Goal: Check status: Check status

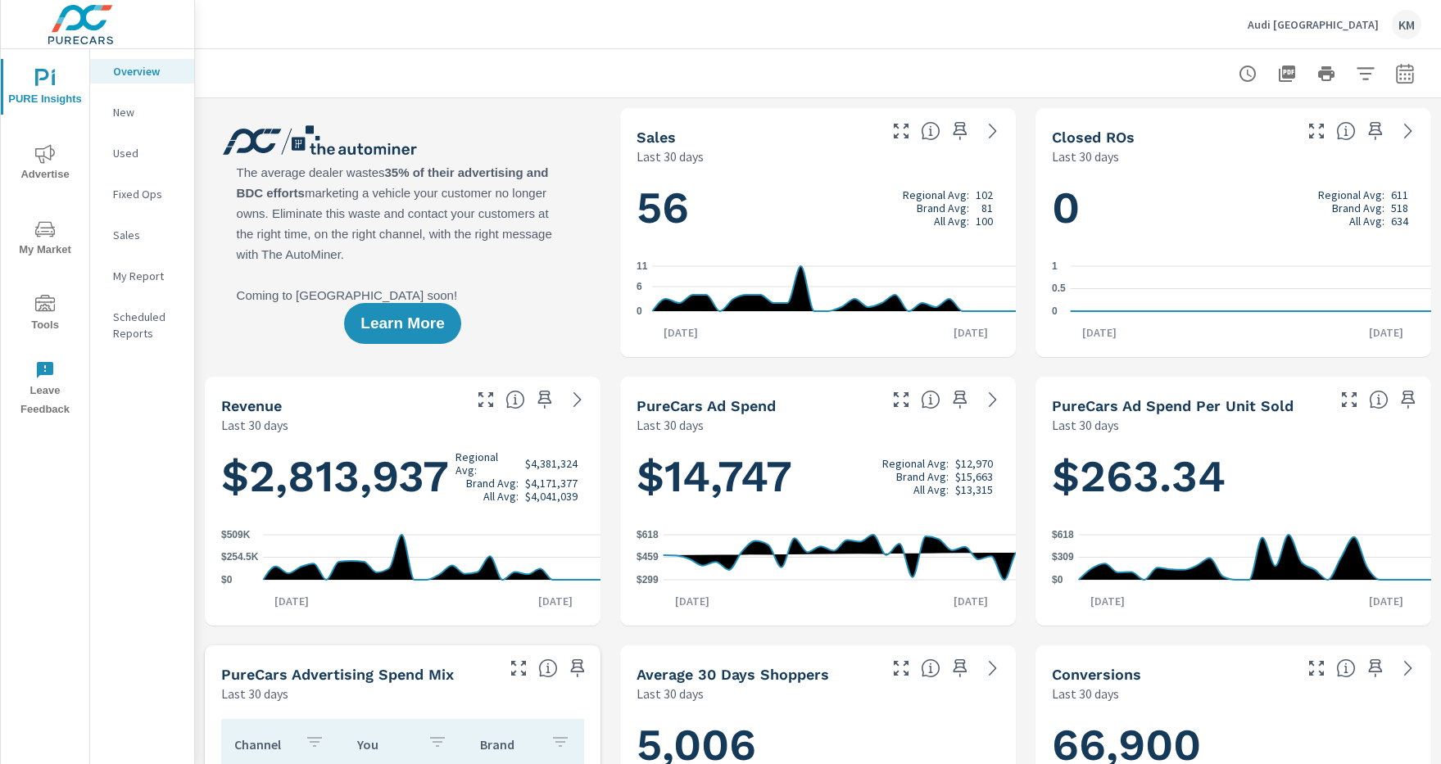
click at [1405, 73] on icon "button" at bounding box center [1404, 76] width 11 height 7
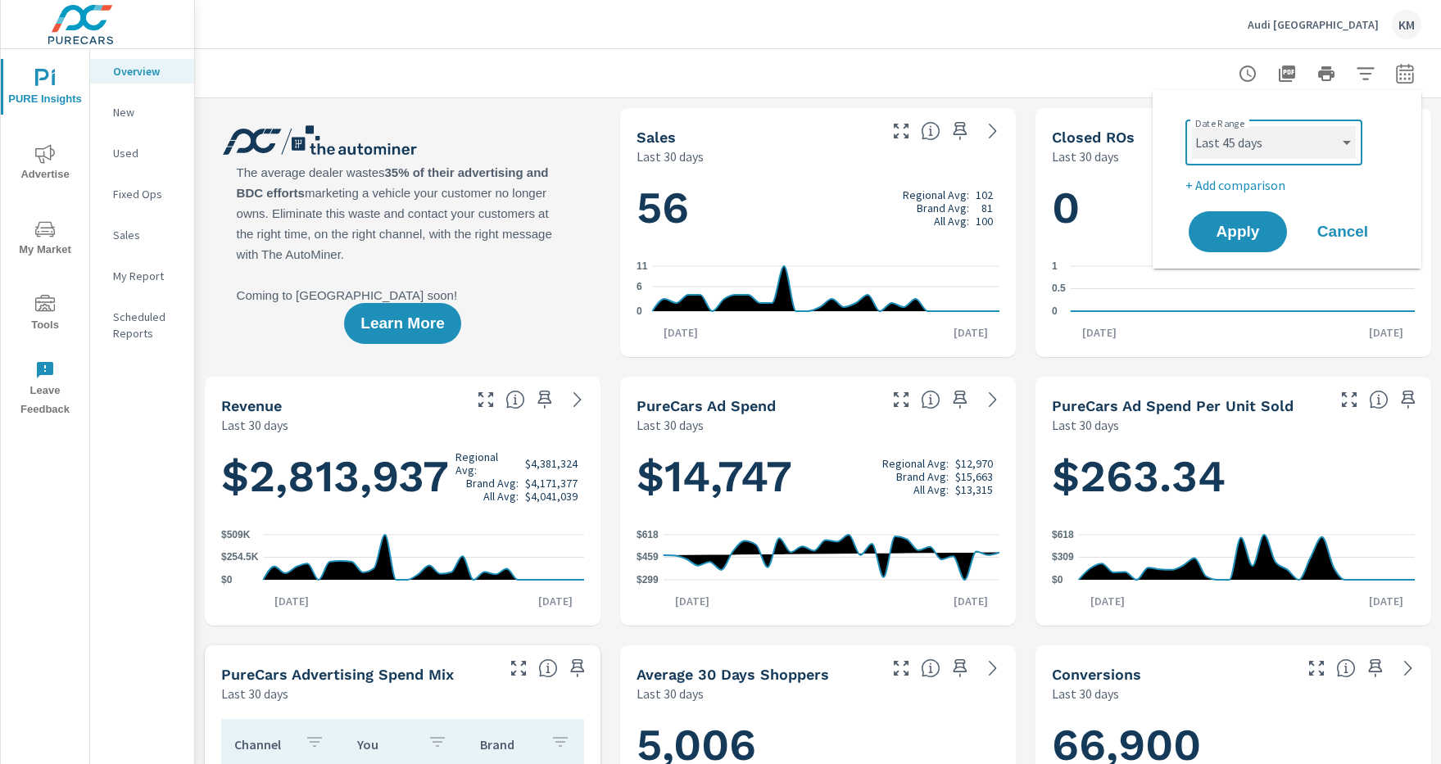
select select "Last month"
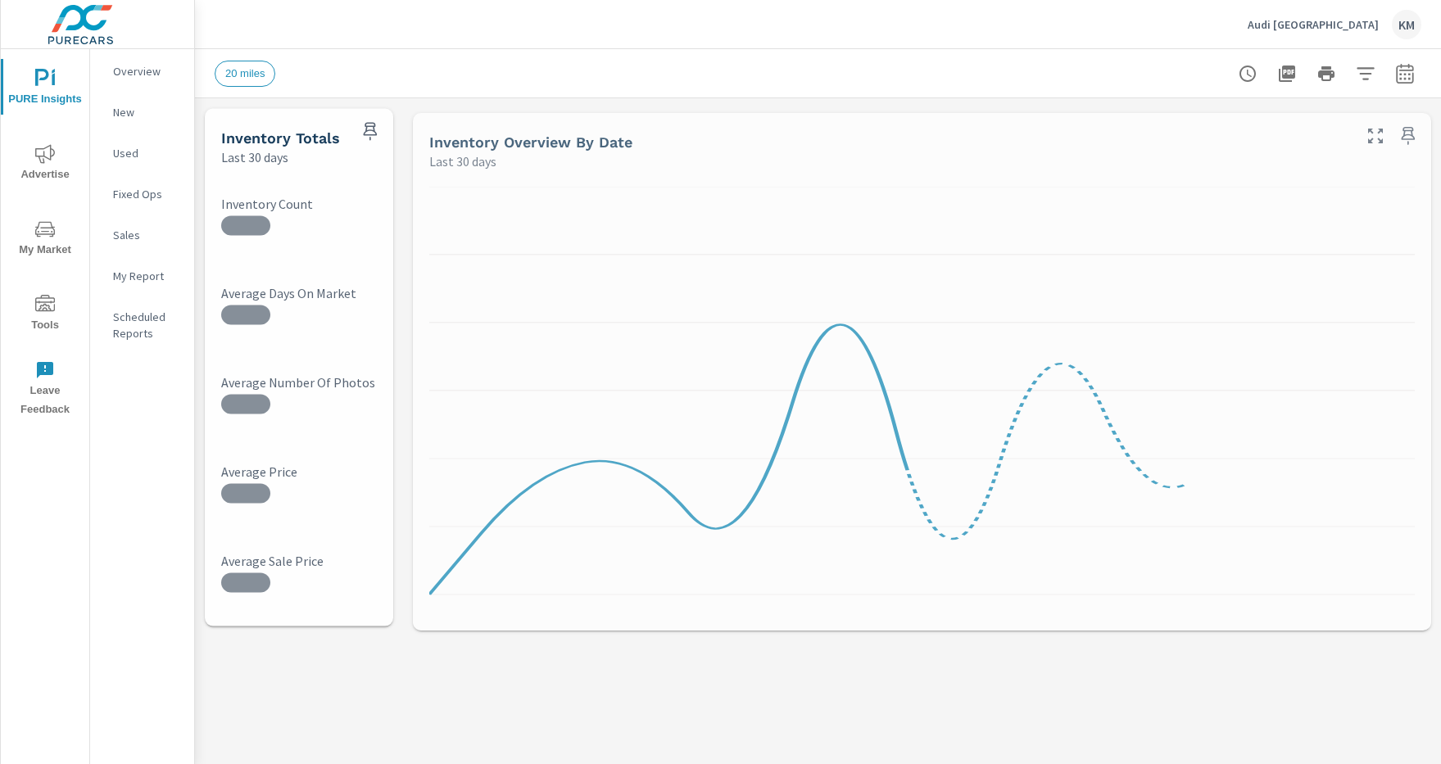
click at [1365, 73] on icon "button" at bounding box center [1364, 73] width 17 height 12
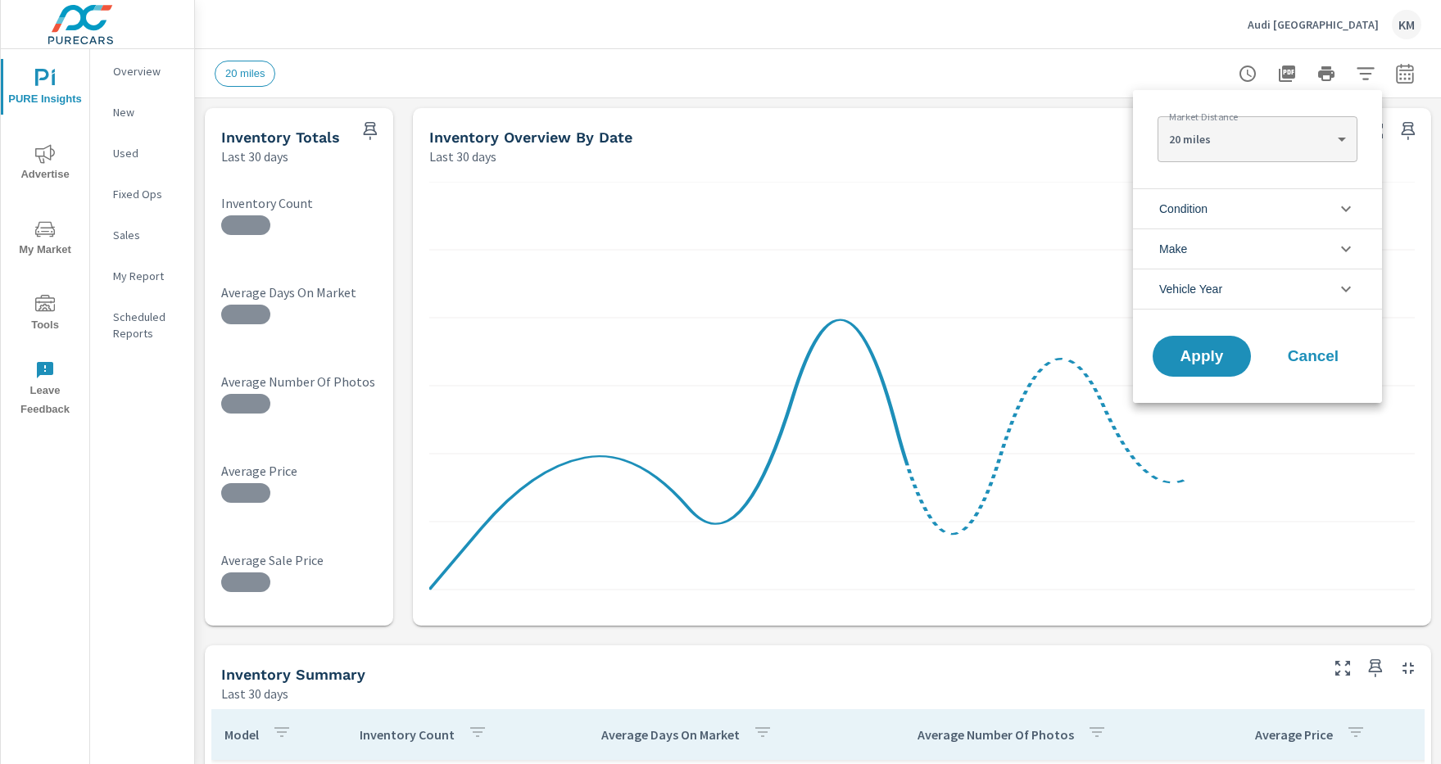
click at [1257, 208] on li "Condition" at bounding box center [1257, 208] width 249 height 40
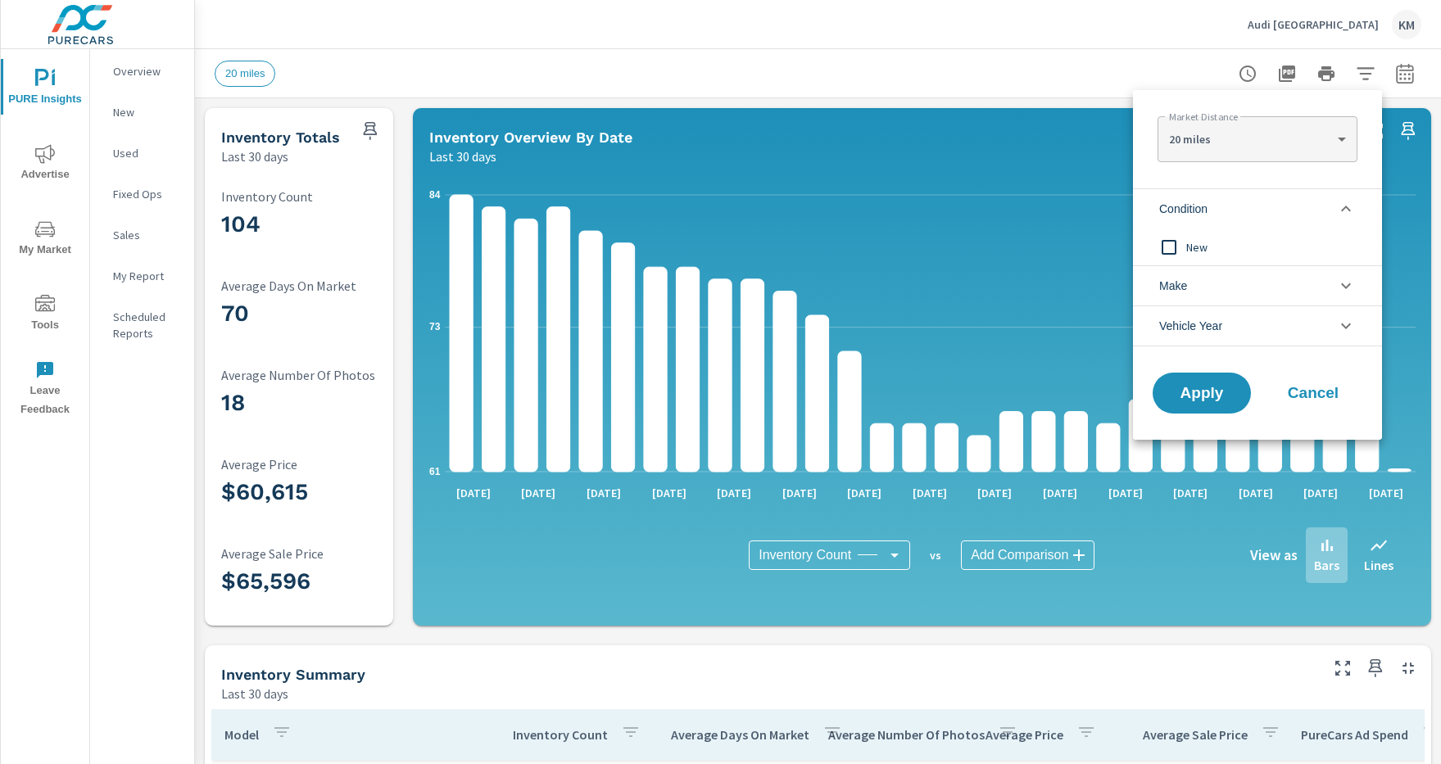
click at [1257, 208] on li "Condition" at bounding box center [1257, 208] width 249 height 40
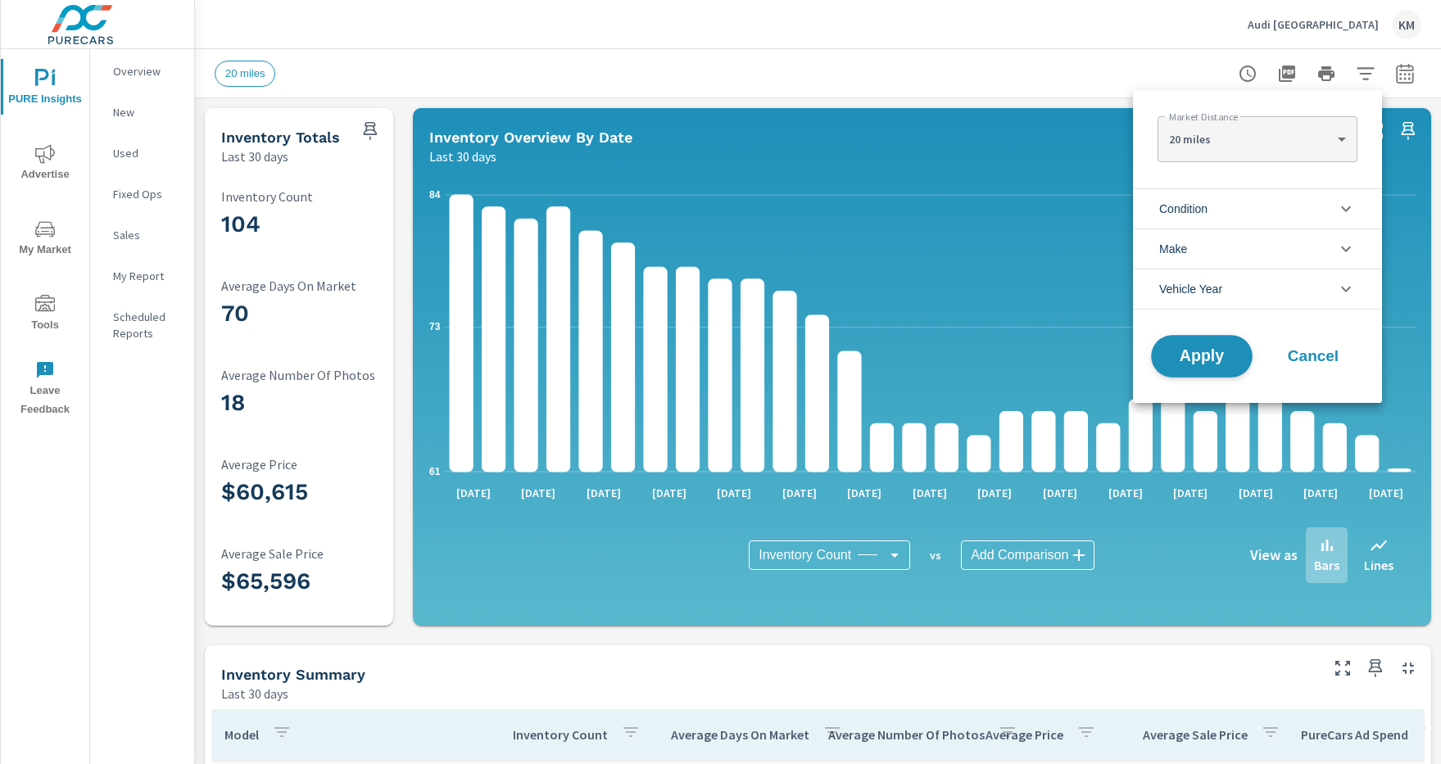
click at [1201, 356] on span "Apply" at bounding box center [1201, 357] width 67 height 16
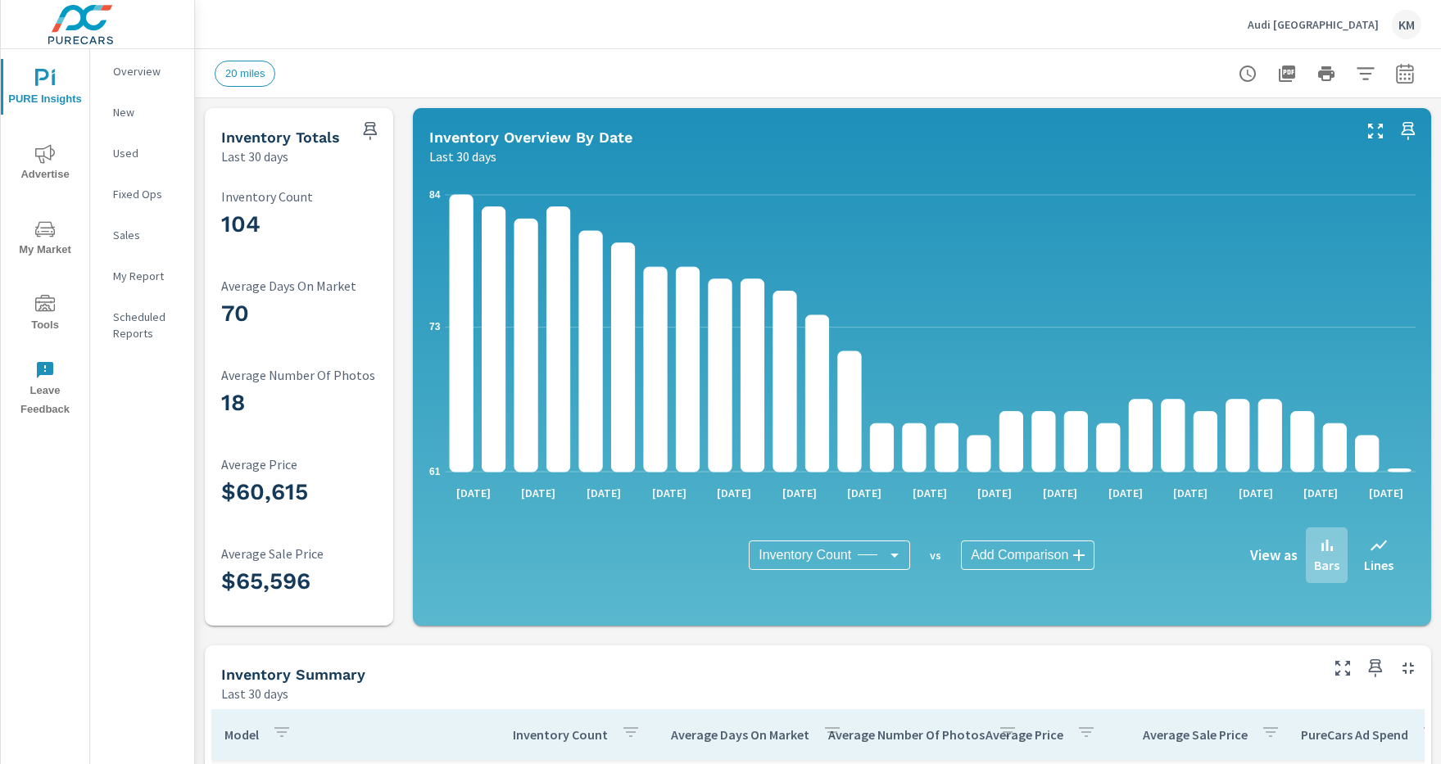
click at [1365, 73] on icon "button" at bounding box center [1364, 73] width 17 height 12
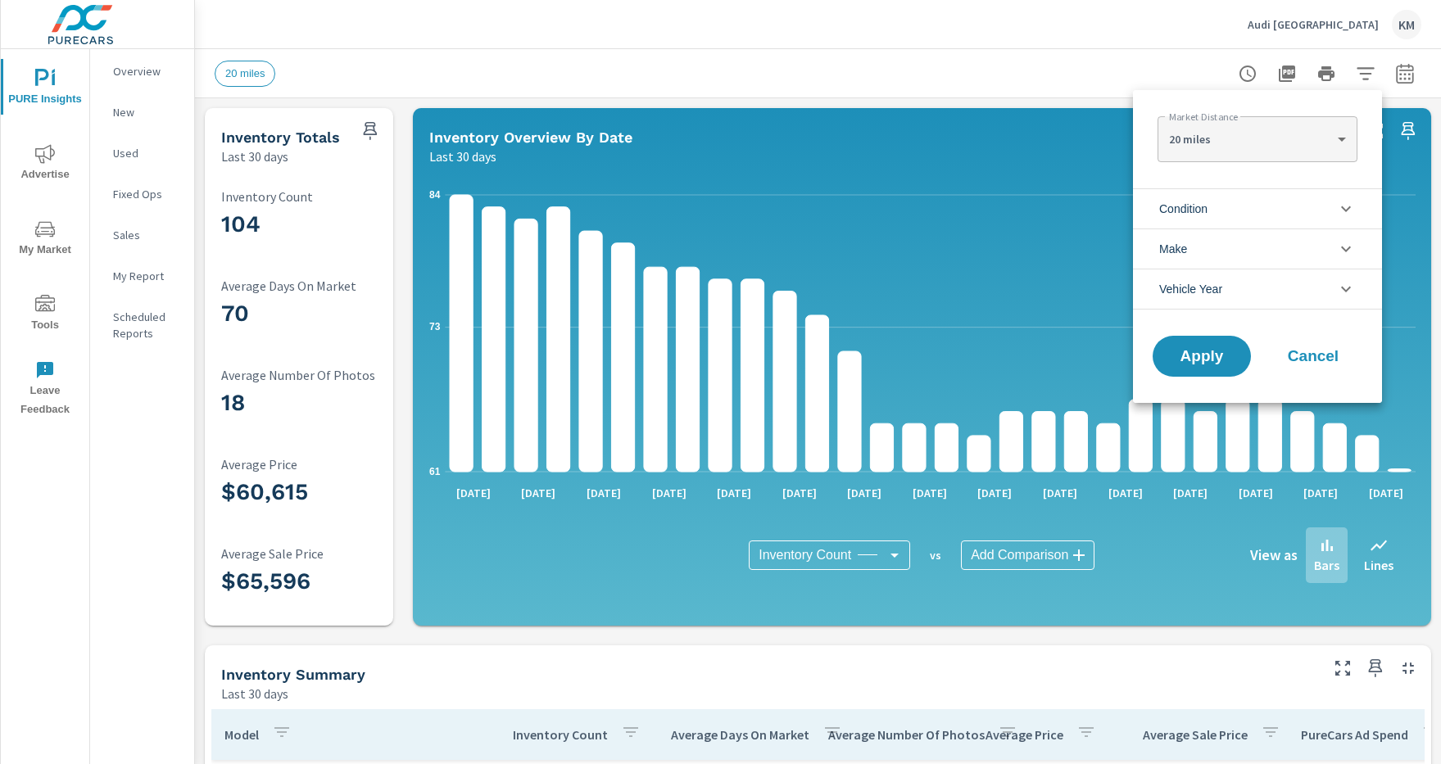
click at [1257, 208] on li "Condition" at bounding box center [1257, 208] width 249 height 40
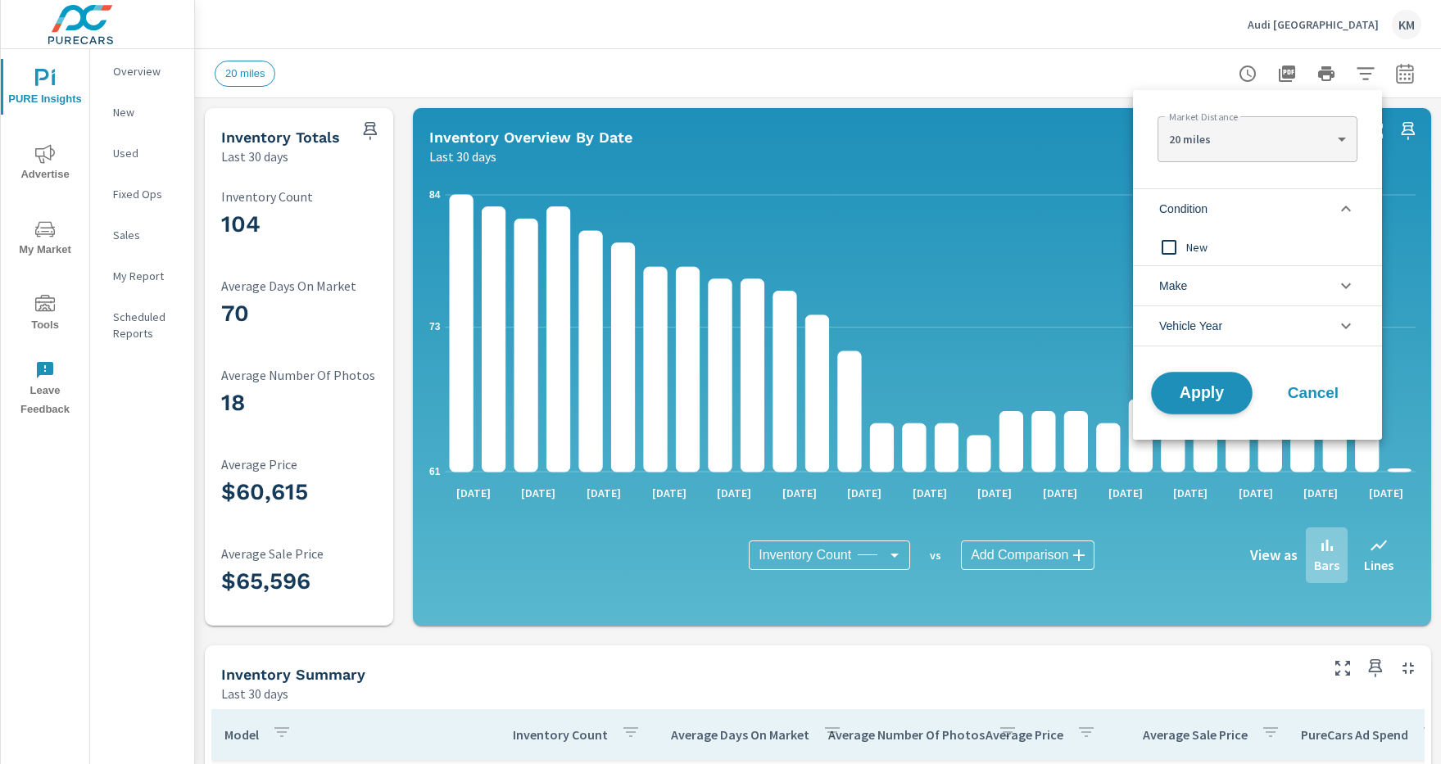
click at [1201, 393] on span "Apply" at bounding box center [1201, 394] width 67 height 16
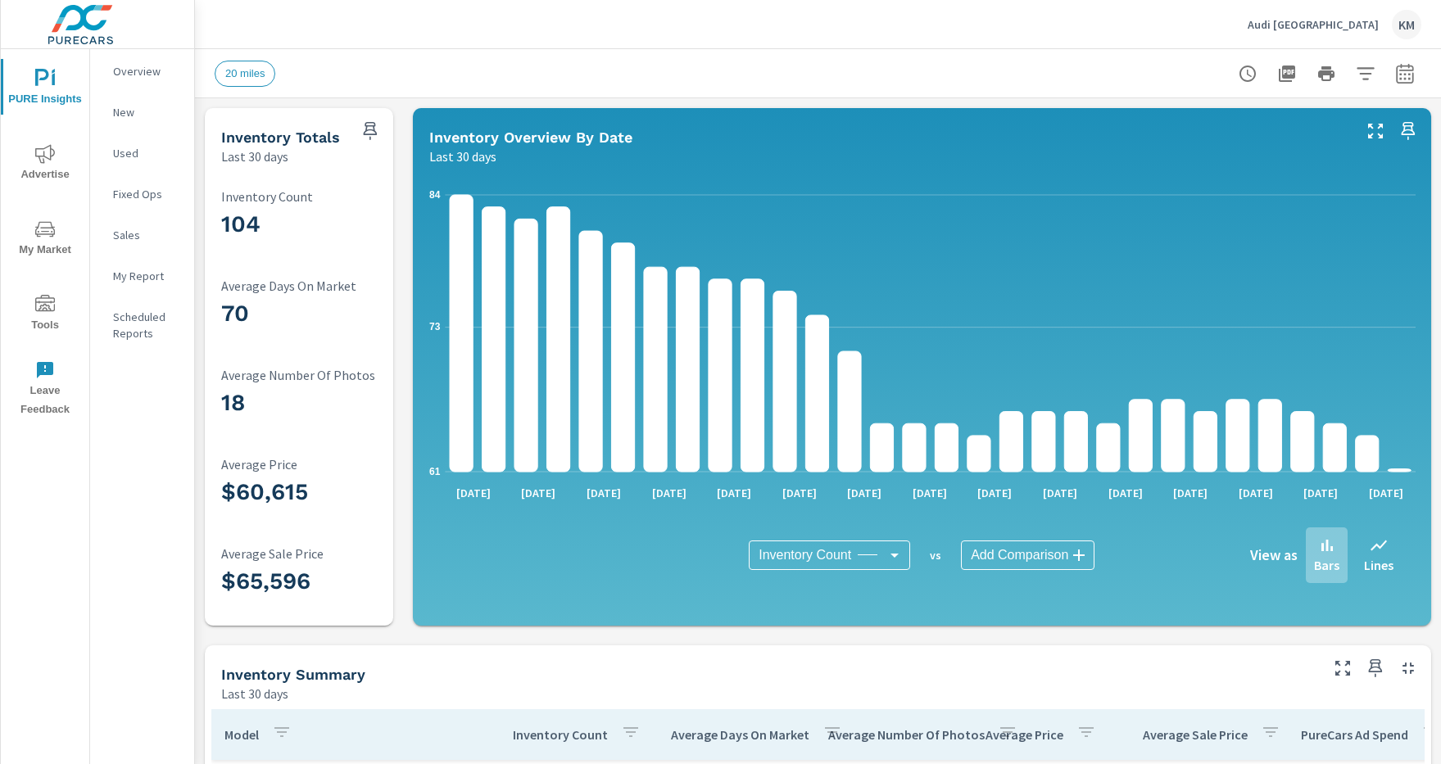
click at [1365, 73] on icon "button" at bounding box center [1364, 73] width 17 height 12
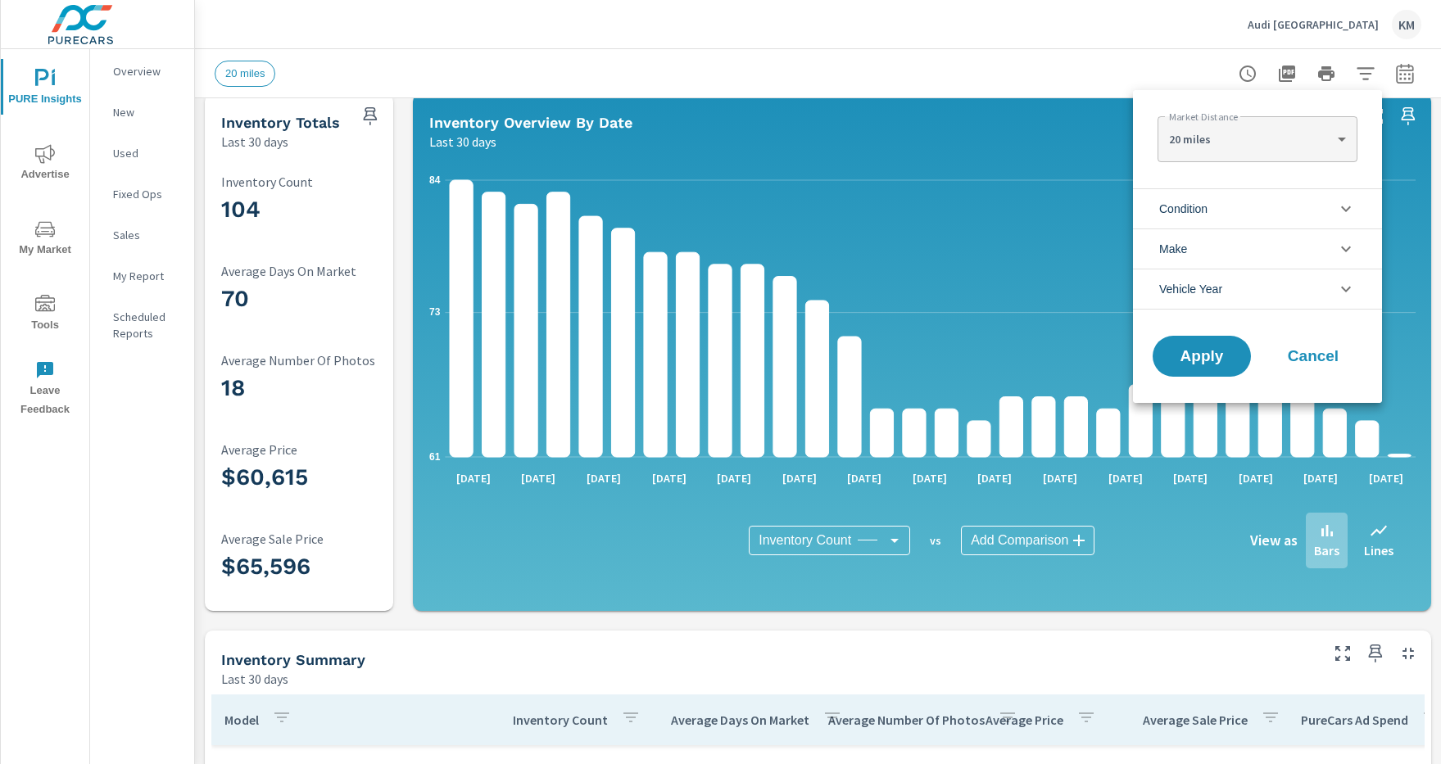
click at [1257, 208] on li "Condition" at bounding box center [1257, 208] width 249 height 40
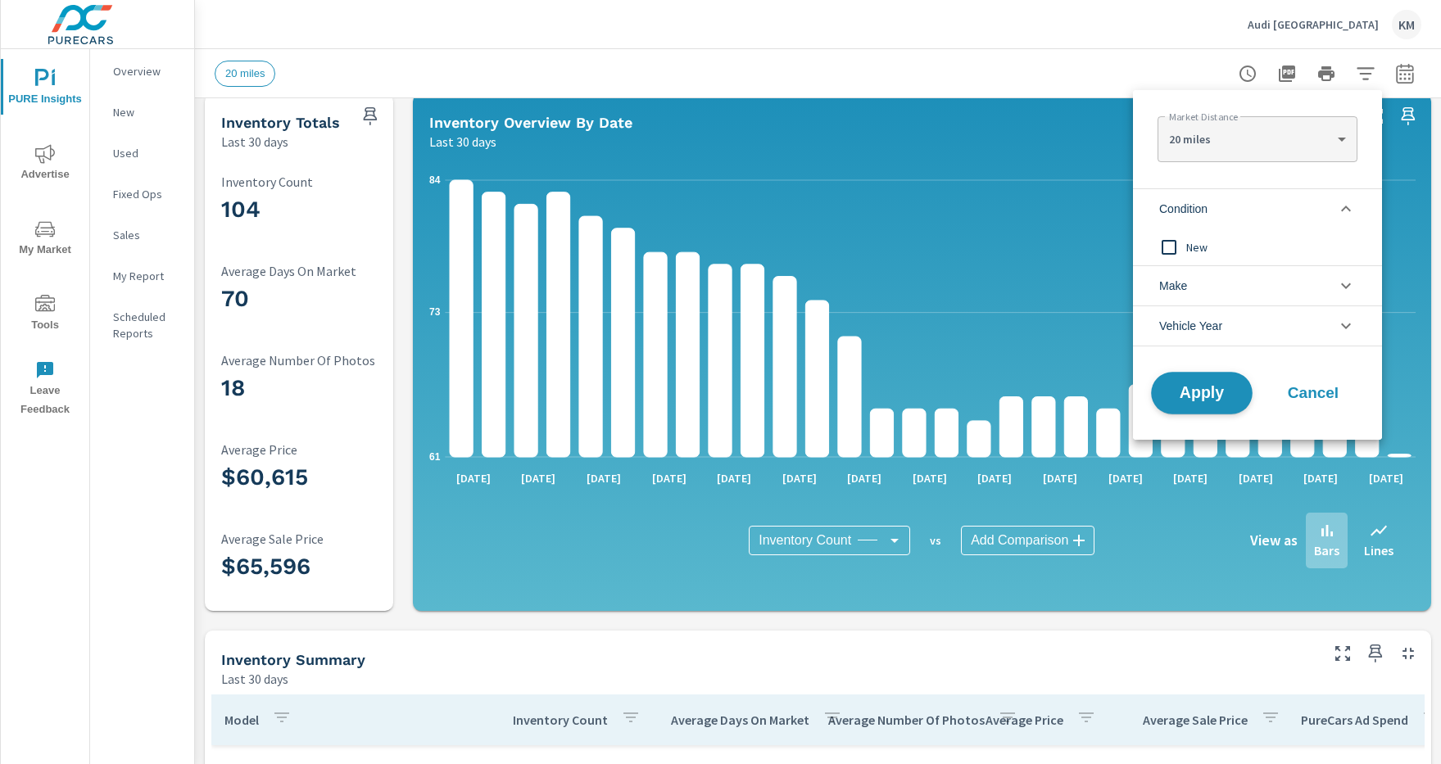
click at [1201, 393] on span "Apply" at bounding box center [1201, 394] width 67 height 16
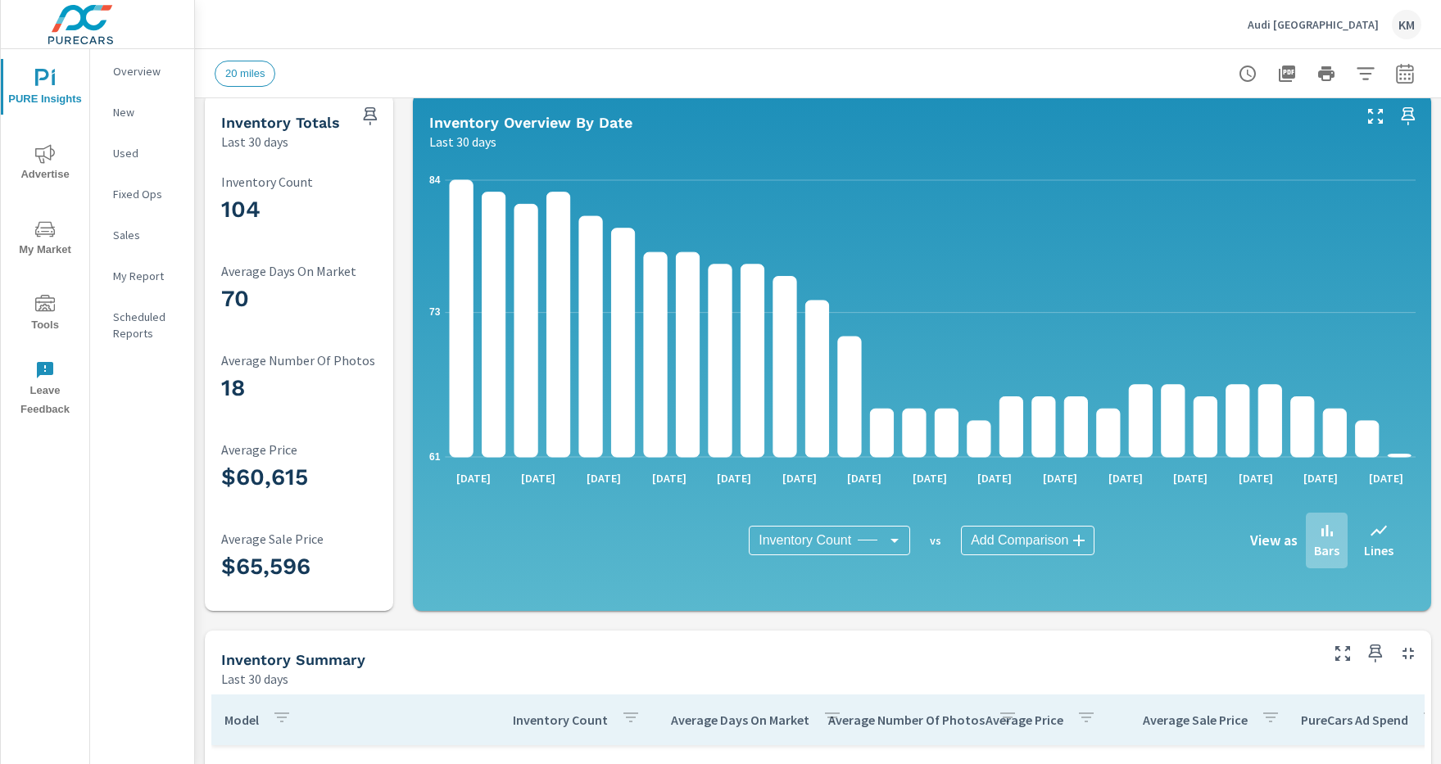
click at [1405, 73] on icon "button" at bounding box center [1404, 76] width 11 height 7
select select "Last 30 days"
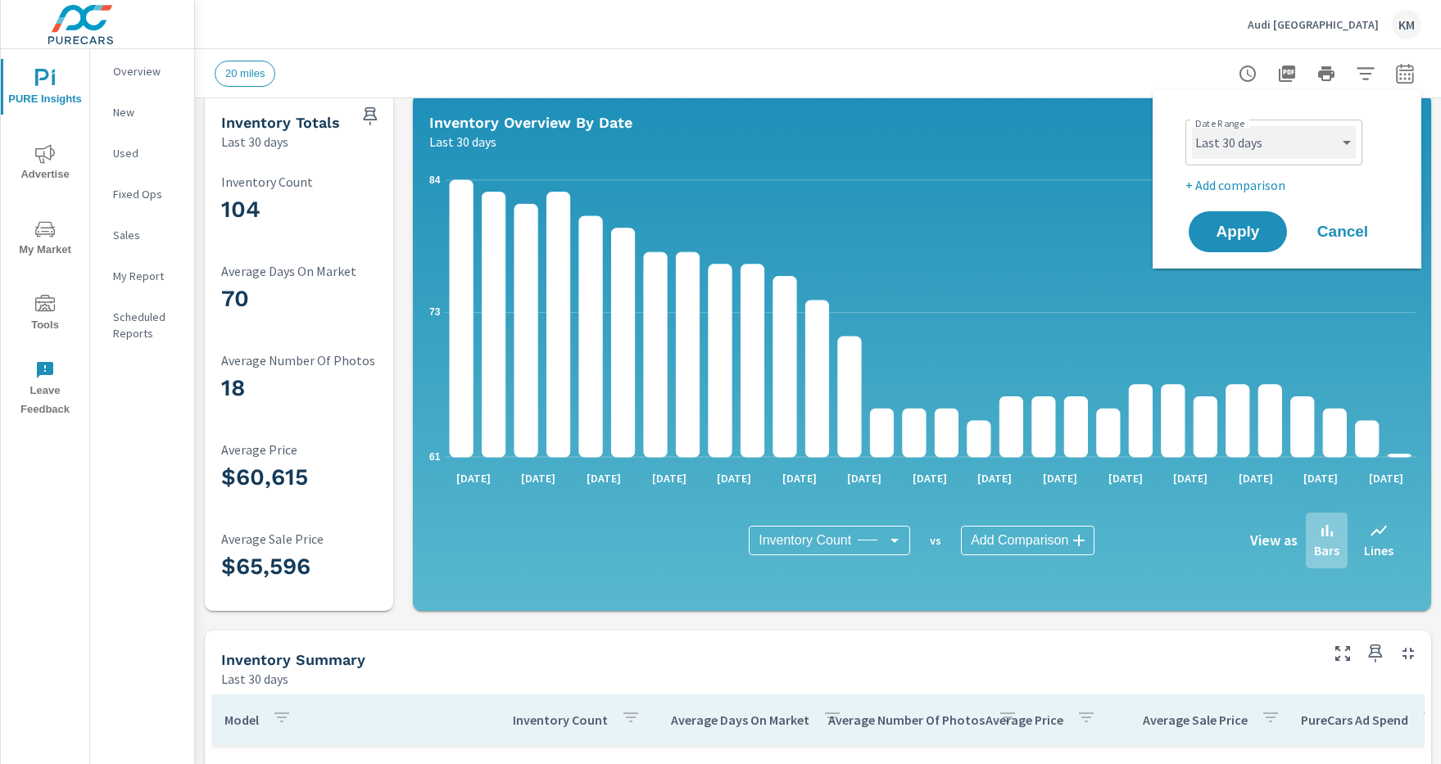
click at [1274, 143] on select "Custom [DATE] Last week Last 7 days Last 14 days Last 30 days Last 45 days Last…" at bounding box center [1274, 142] width 164 height 33
click at [1237, 232] on span "Apply" at bounding box center [1237, 232] width 67 height 16
